Goal: Use online tool/utility: Use online tool/utility

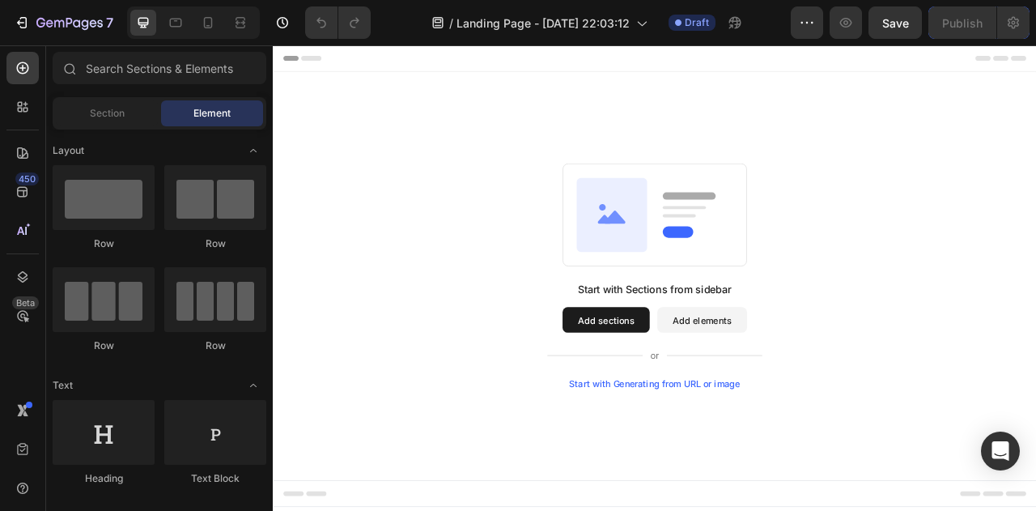
click at [28, 346] on div "450 Beta" at bounding box center [22, 223] width 32 height 342
click at [28, 313] on icon at bounding box center [23, 315] width 16 height 16
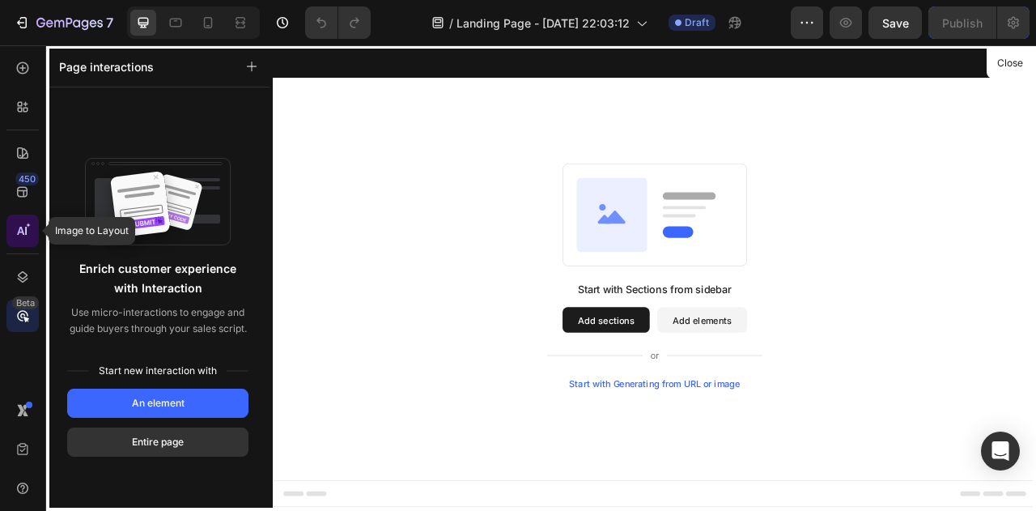
click at [23, 234] on icon at bounding box center [23, 230] width 16 height 16
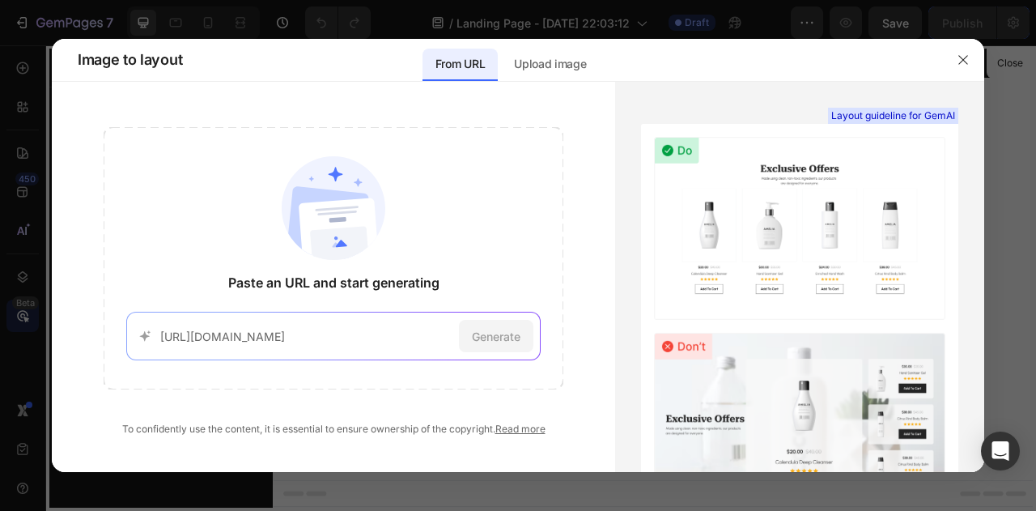
scroll to position [0, 6]
type input "[URL][DOMAIN_NAME]"
click at [481, 343] on span "Generate" at bounding box center [496, 336] width 49 height 17
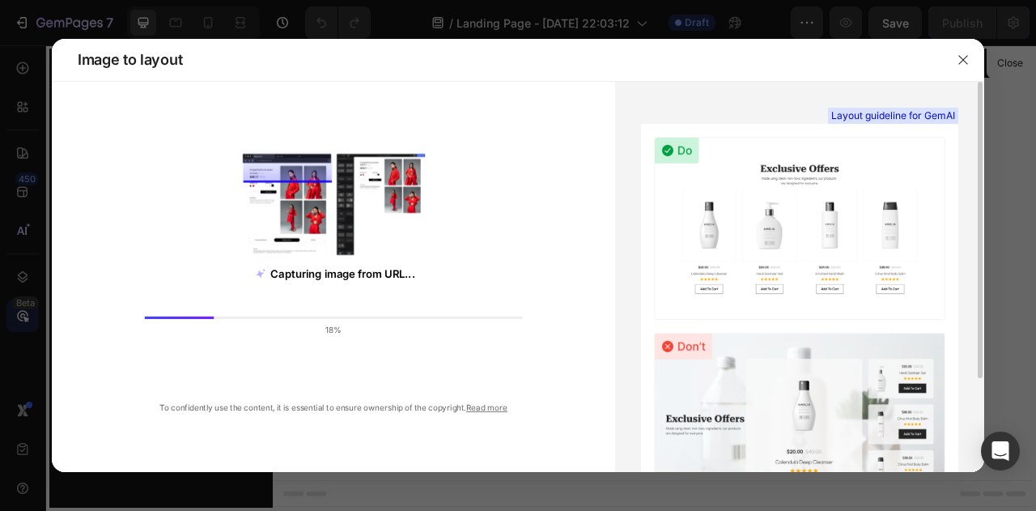
click at [644, 292] on div "Layout guideline for GemAI See more examples" at bounding box center [799, 340] width 317 height 432
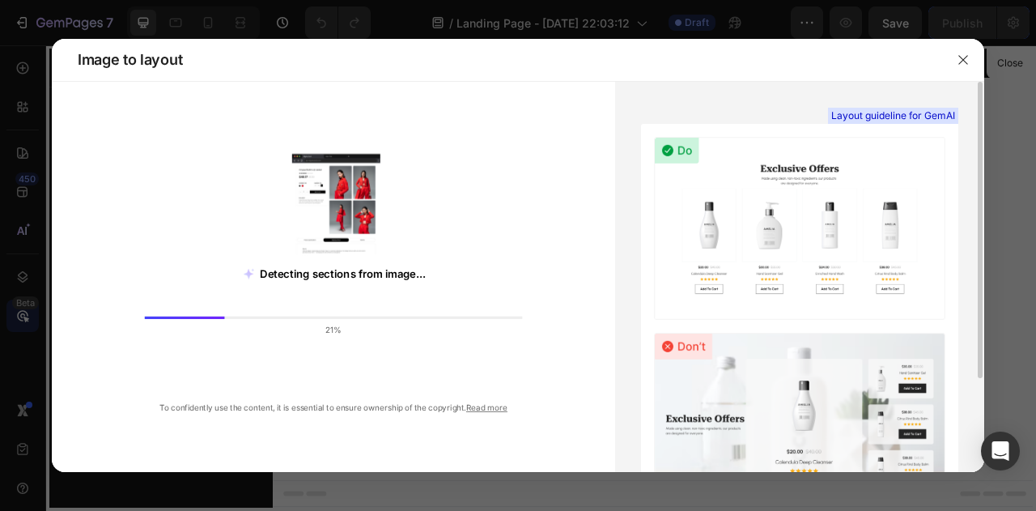
click at [778, 117] on div "Layout guideline for GemAI" at bounding box center [799, 116] width 317 height 16
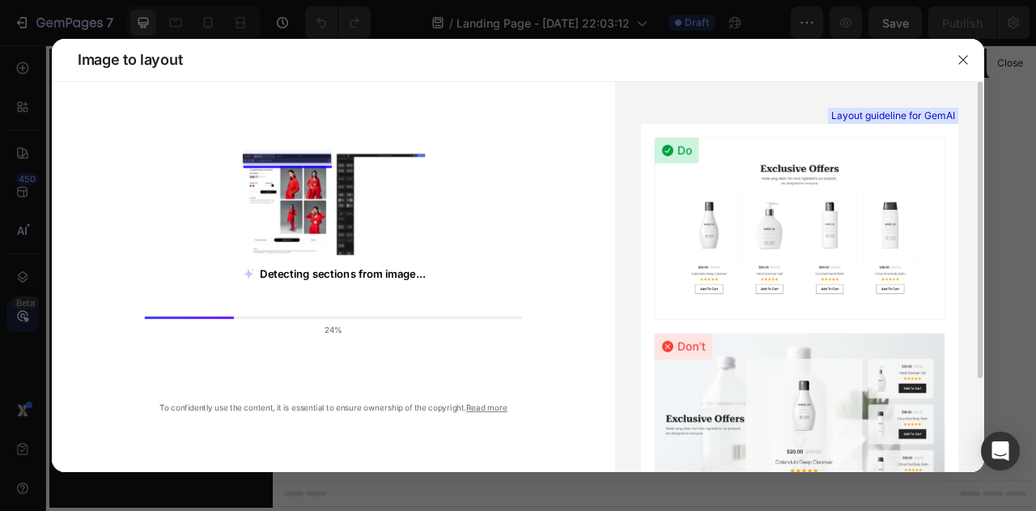
click at [778, 117] on div "Layout guideline for GemAI" at bounding box center [799, 116] width 317 height 16
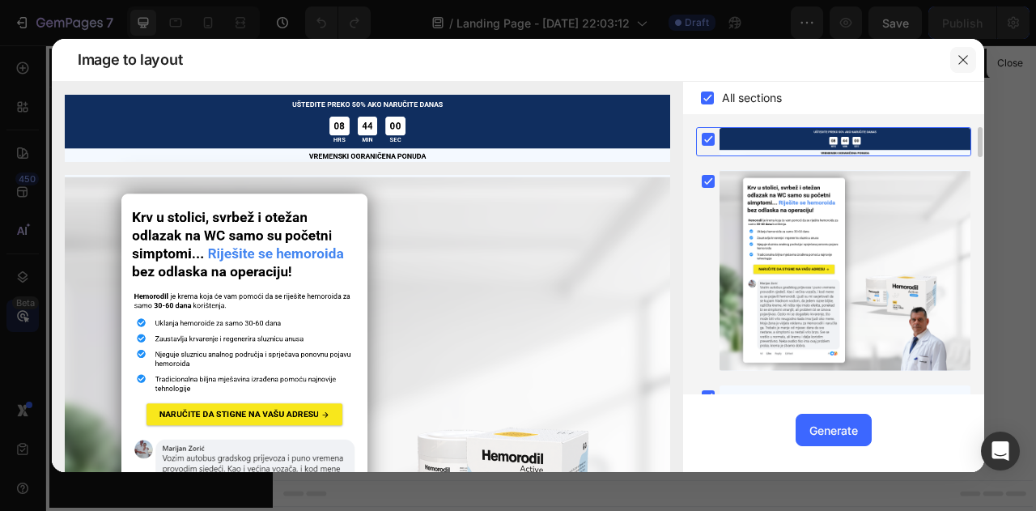
click at [969, 57] on button "button" at bounding box center [963, 60] width 26 height 26
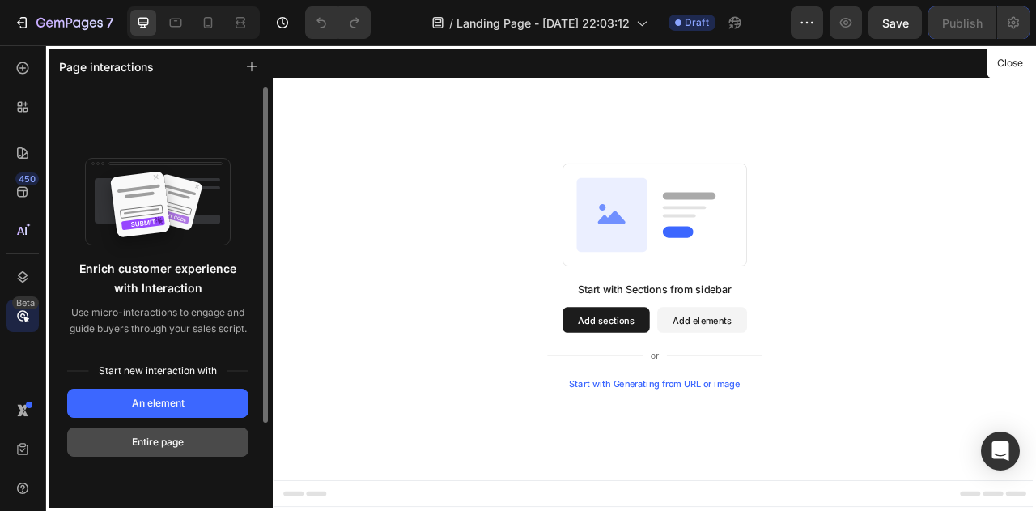
click at [182, 441] on div "Entire page" at bounding box center [158, 441] width 52 height 15
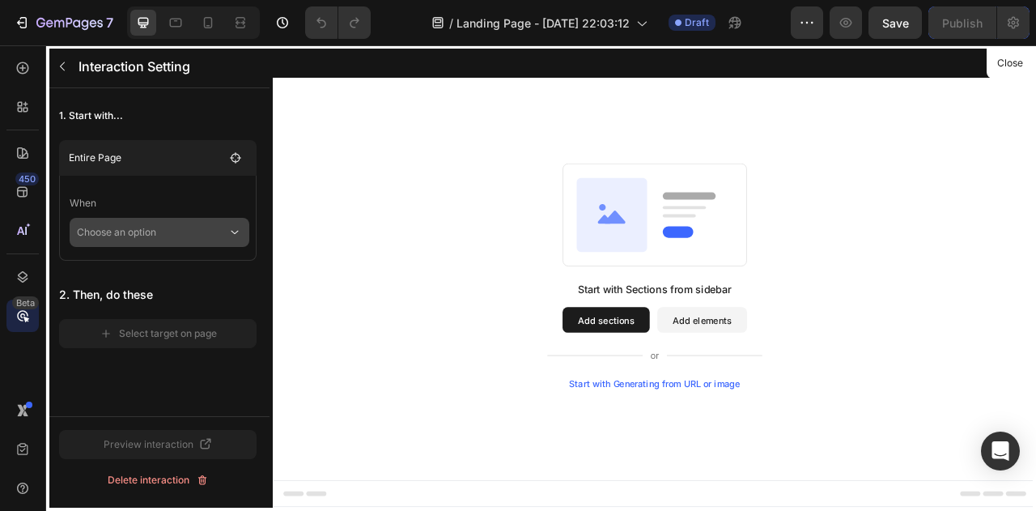
click at [186, 239] on p "Choose an option" at bounding box center [152, 232] width 150 height 29
click at [230, 190] on p "When" at bounding box center [160, 203] width 180 height 29
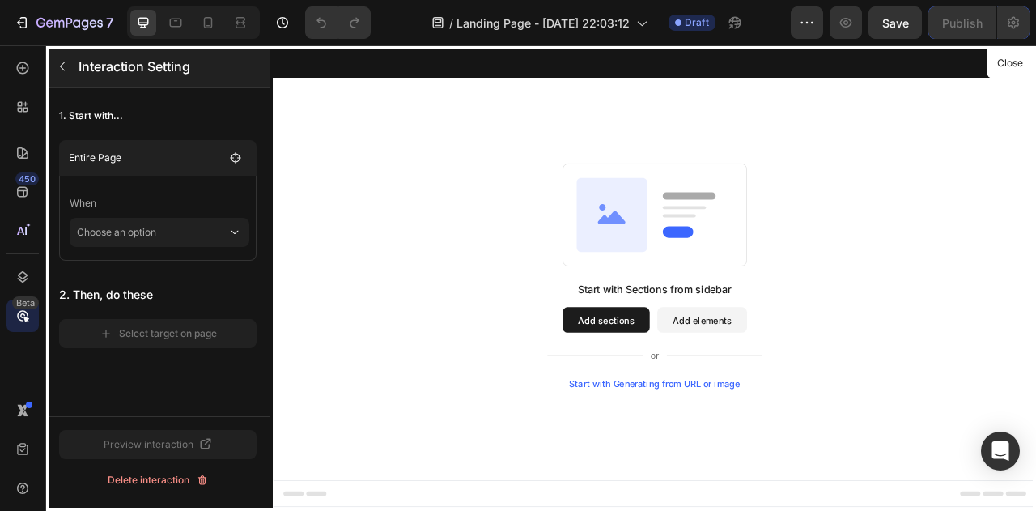
click at [63, 75] on button "button" at bounding box center [62, 66] width 26 height 26
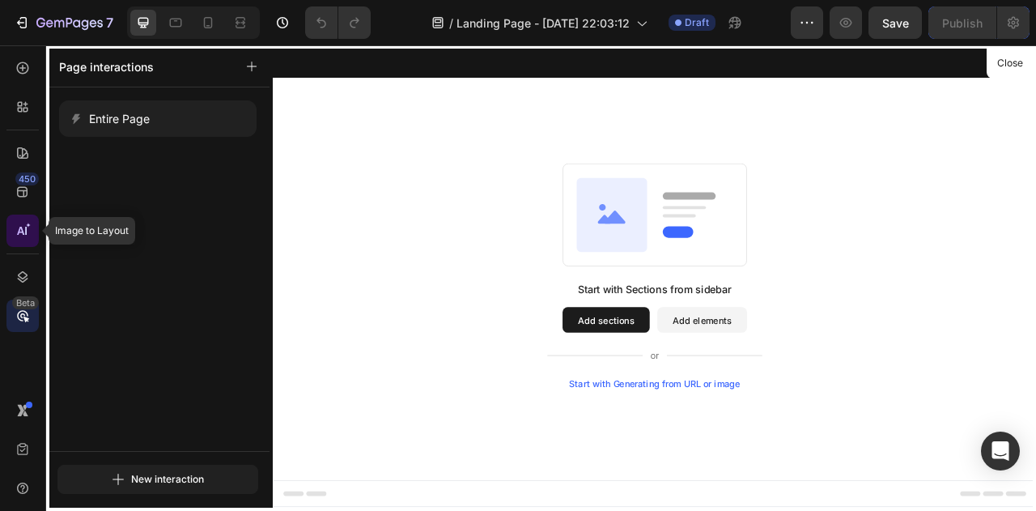
click at [26, 227] on icon at bounding box center [28, 224] width 5 height 5
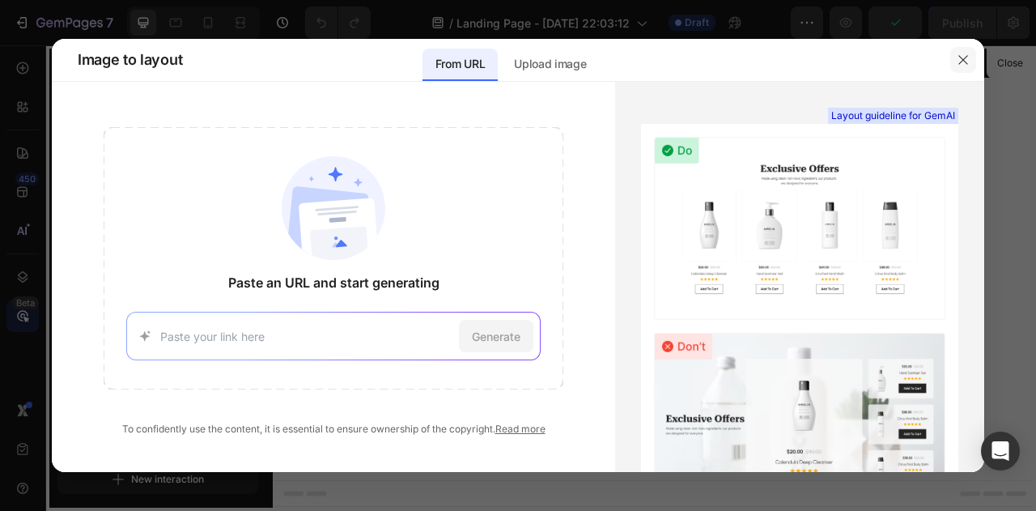
click at [964, 66] on icon "button" at bounding box center [962, 59] width 13 height 13
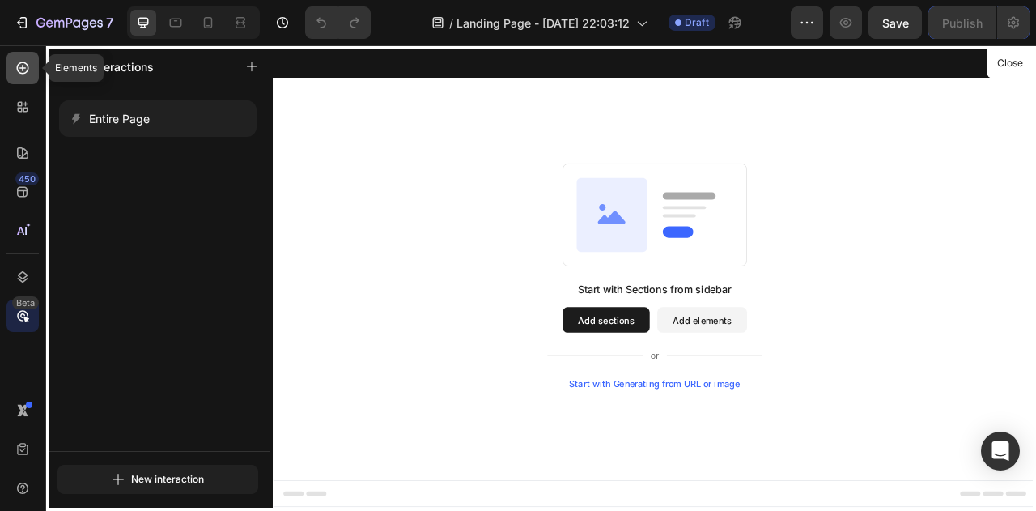
click at [15, 75] on icon at bounding box center [23, 68] width 16 height 16
